Goal: Task Accomplishment & Management: Complete application form

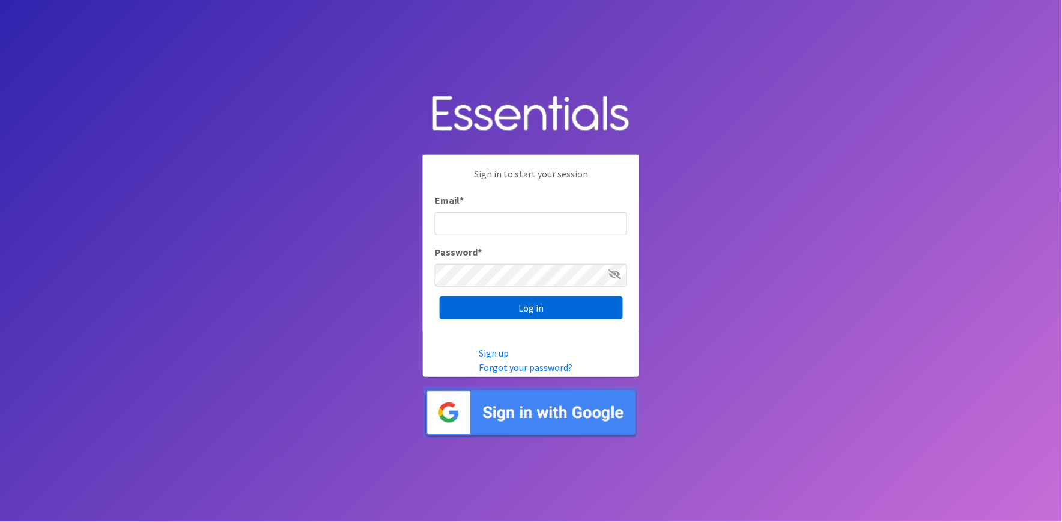
type input "shannon@HeartofOhiodiaperbank.org"
click at [521, 311] on input "Log in" at bounding box center [531, 307] width 183 height 23
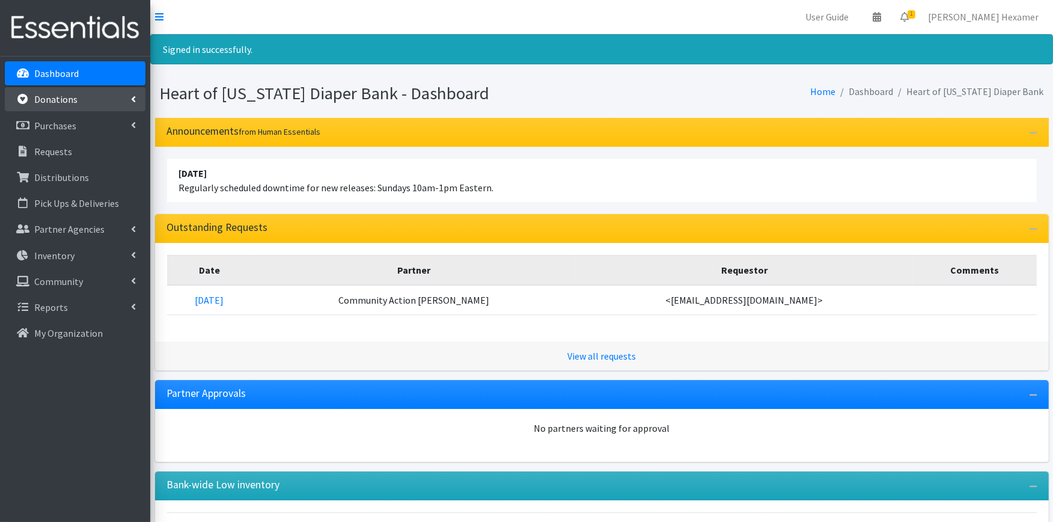
click at [85, 108] on link "Donations" at bounding box center [75, 99] width 141 height 24
click at [85, 147] on link "New Donation" at bounding box center [75, 151] width 141 height 24
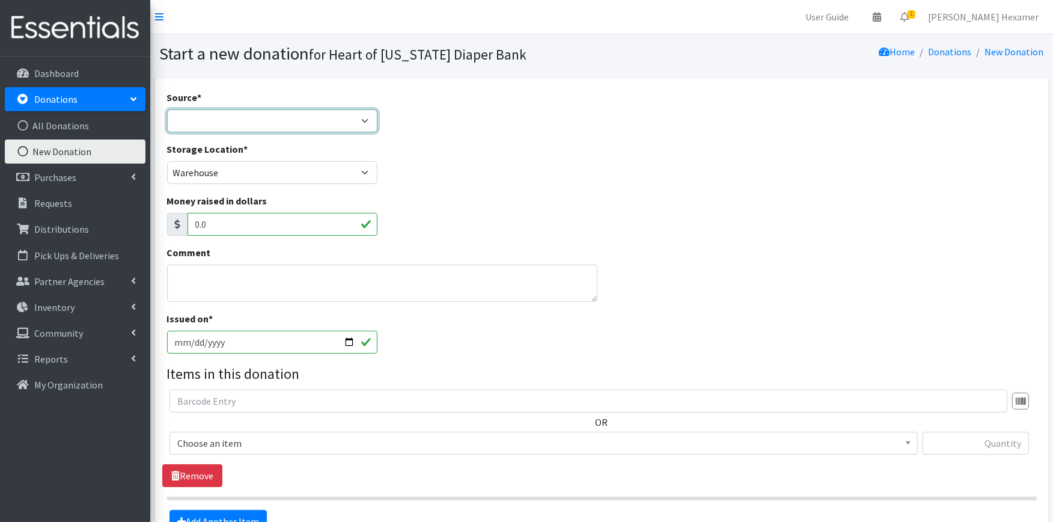
click at [299, 130] on select "Product Drive Manufacturer Donation Site Misc. Donation" at bounding box center [272, 120] width 211 height 23
select select "Donation Site"
click at [167, 109] on select "Product Drive Manufacturer Donation Site Misc. Donation" at bounding box center [272, 120] width 211 height 23
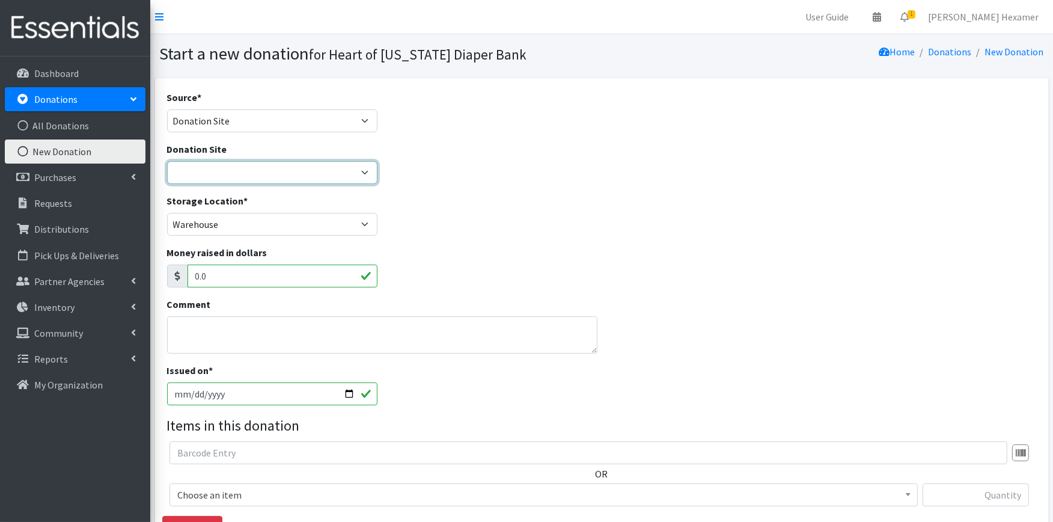
click at [277, 167] on select "2024 Partner Donations Akron Children's Health Center - North Canton Aultman HE…" at bounding box center [272, 172] width 211 height 23
select select "536"
click at [167, 161] on select "2024 Partner Donations Akron Children's Health Center - North Canton Aultman HE…" at bounding box center [272, 172] width 211 height 23
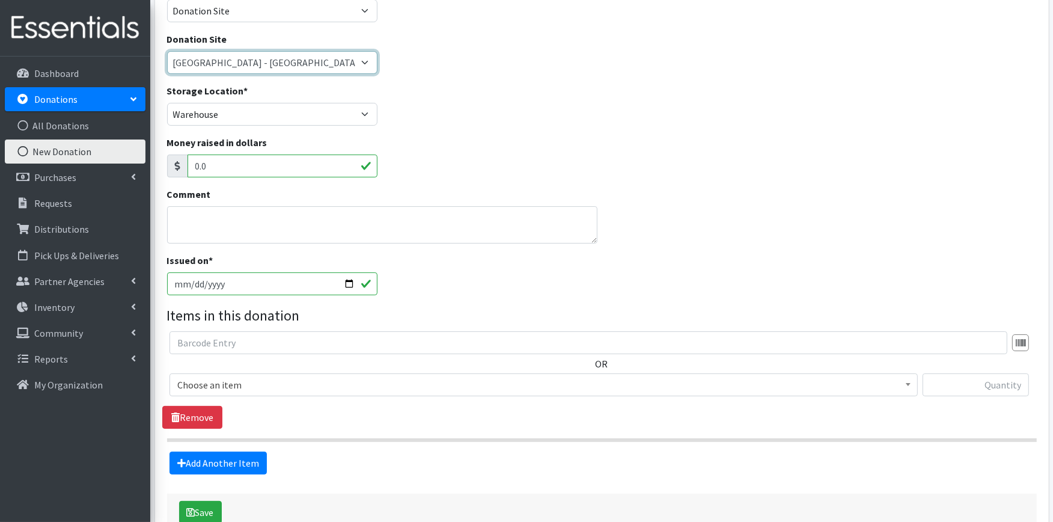
scroll to position [184, 0]
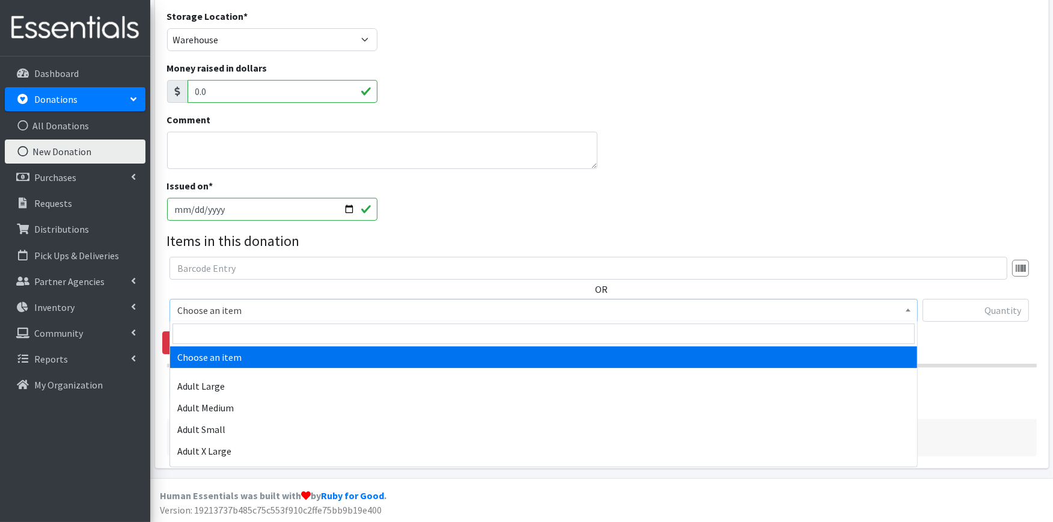
click at [245, 302] on span "Choose an item" at bounding box center [543, 310] width 732 height 17
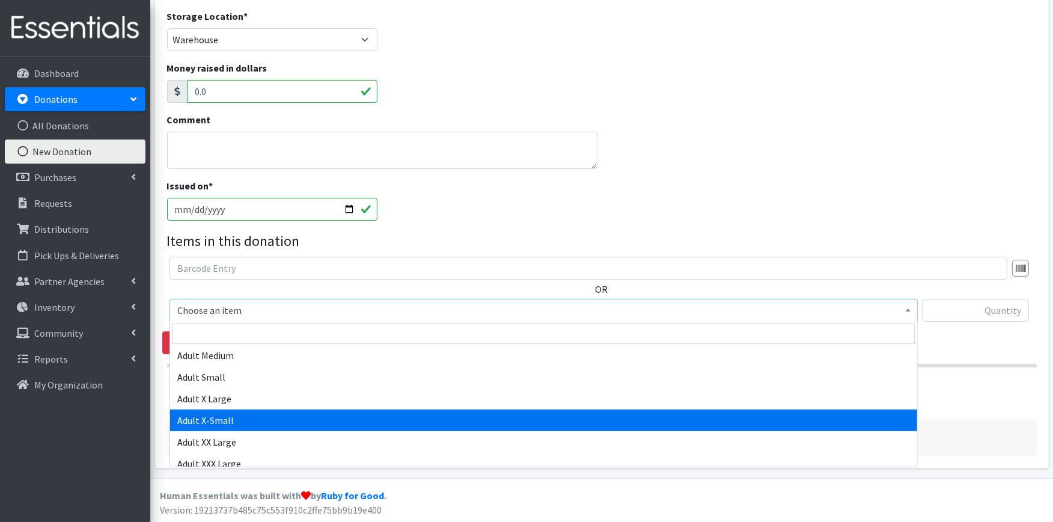
scroll to position [133, 0]
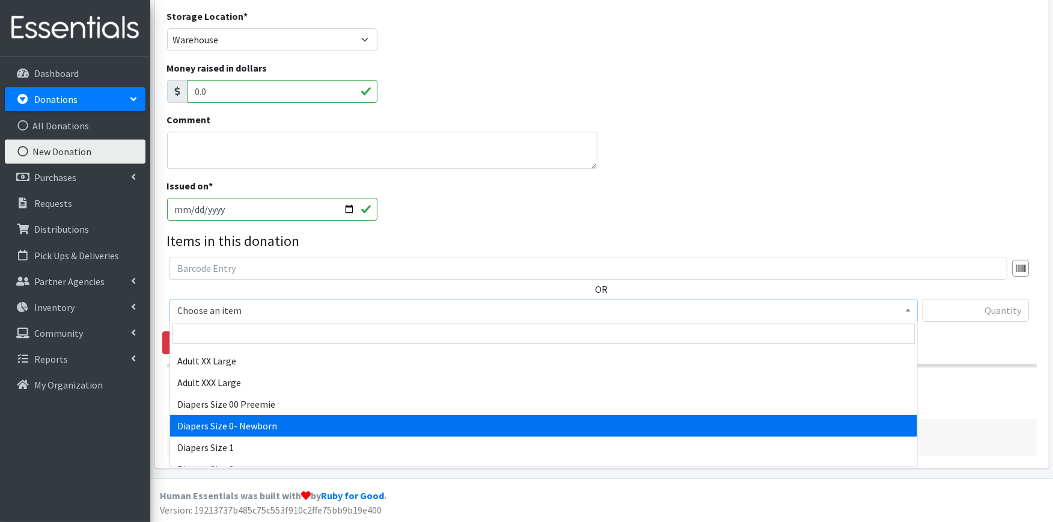
select select "406"
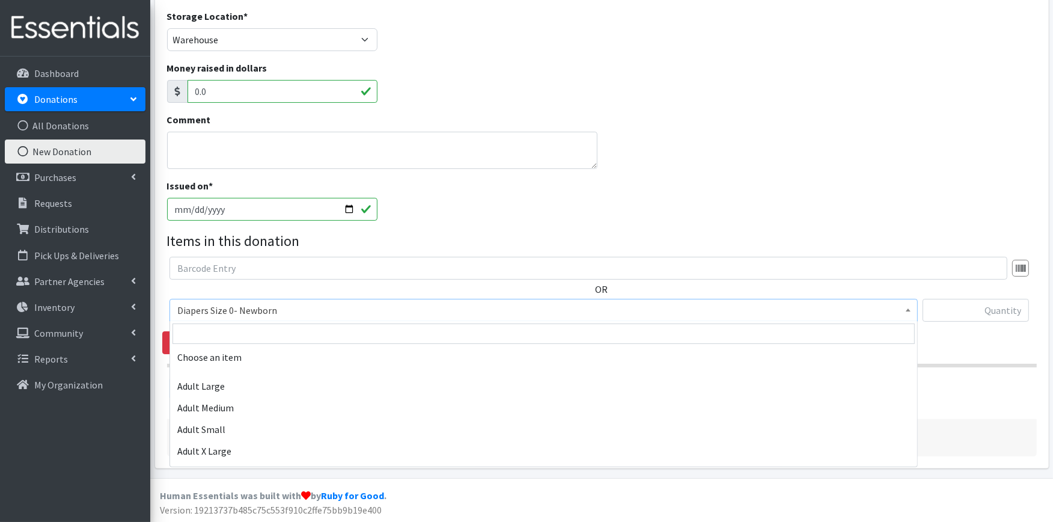
drag, startPoint x: 264, startPoint y: 419, endPoint x: 524, endPoint y: 310, distance: 281.7
click at [524, 310] on span "Diapers Size 0- Newborn" at bounding box center [543, 310] width 732 height 17
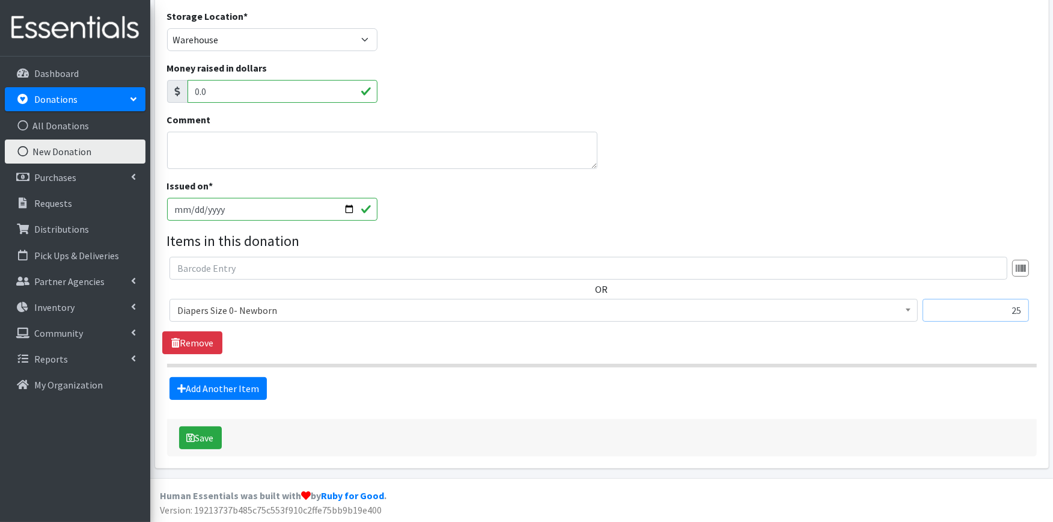
type input "25"
click at [249, 385] on link "Add Another Item" at bounding box center [217, 388] width 97 height 23
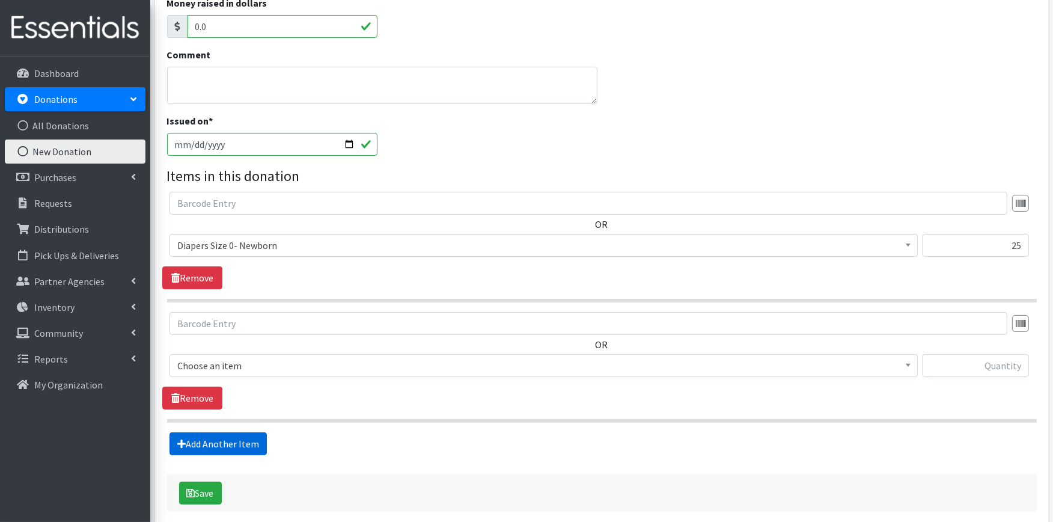
scroll to position [305, 0]
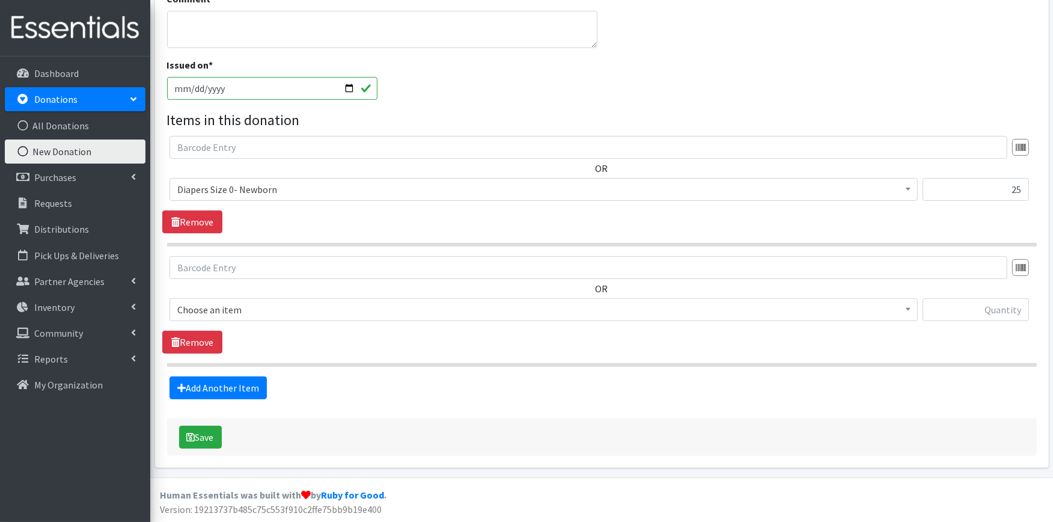
click at [350, 308] on span "Choose an item" at bounding box center [543, 309] width 732 height 17
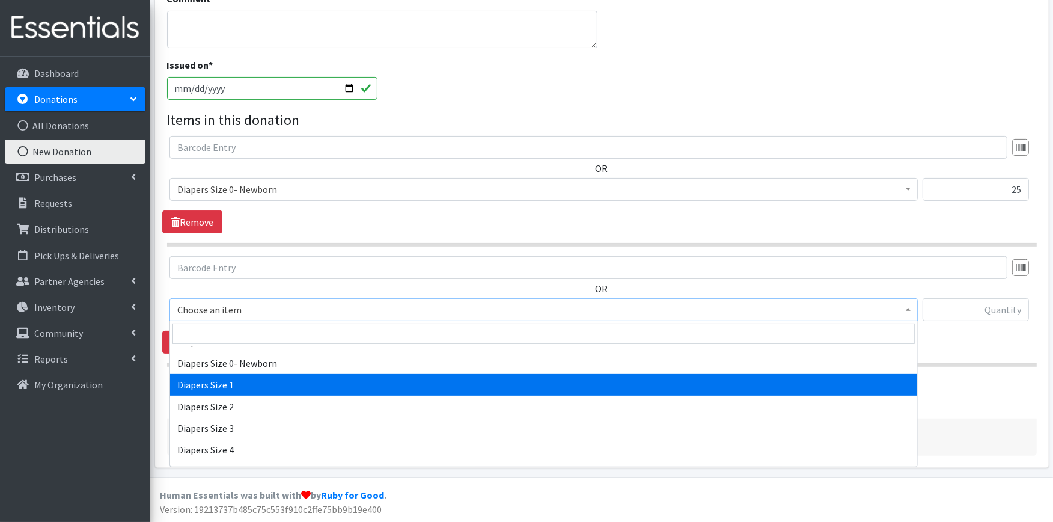
scroll to position [200, 0]
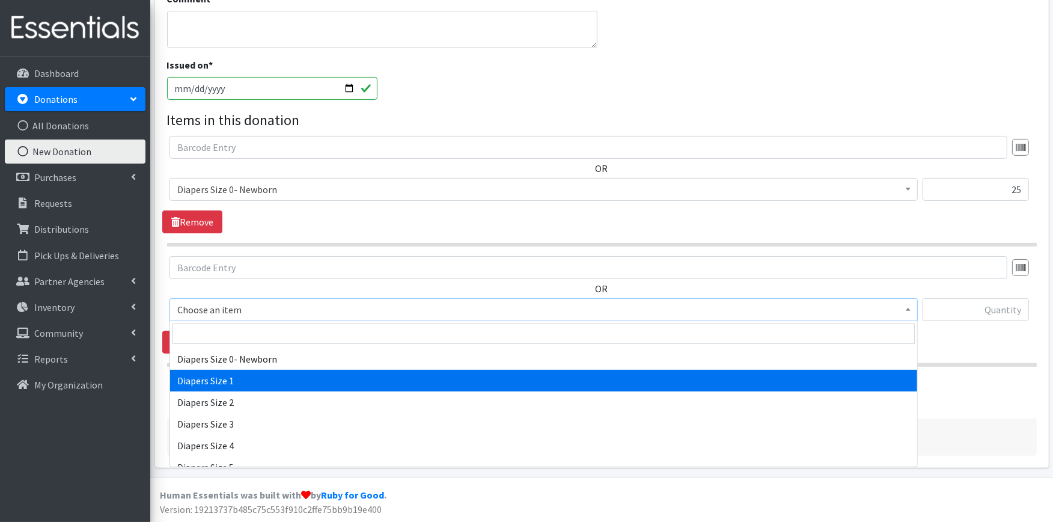
select select "408"
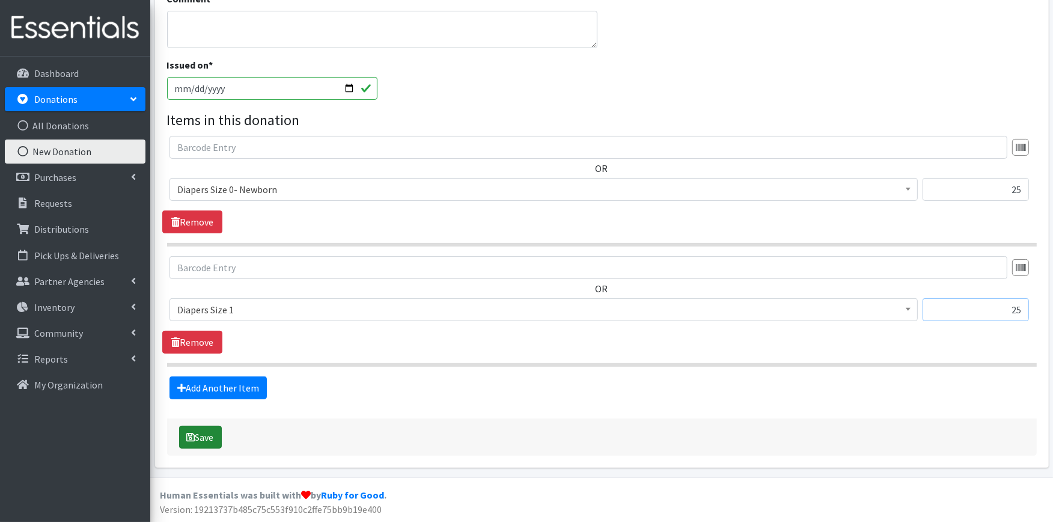
type input "25"
click at [212, 437] on button "Save" at bounding box center [200, 436] width 43 height 23
